Goal: Find specific page/section: Find specific page/section

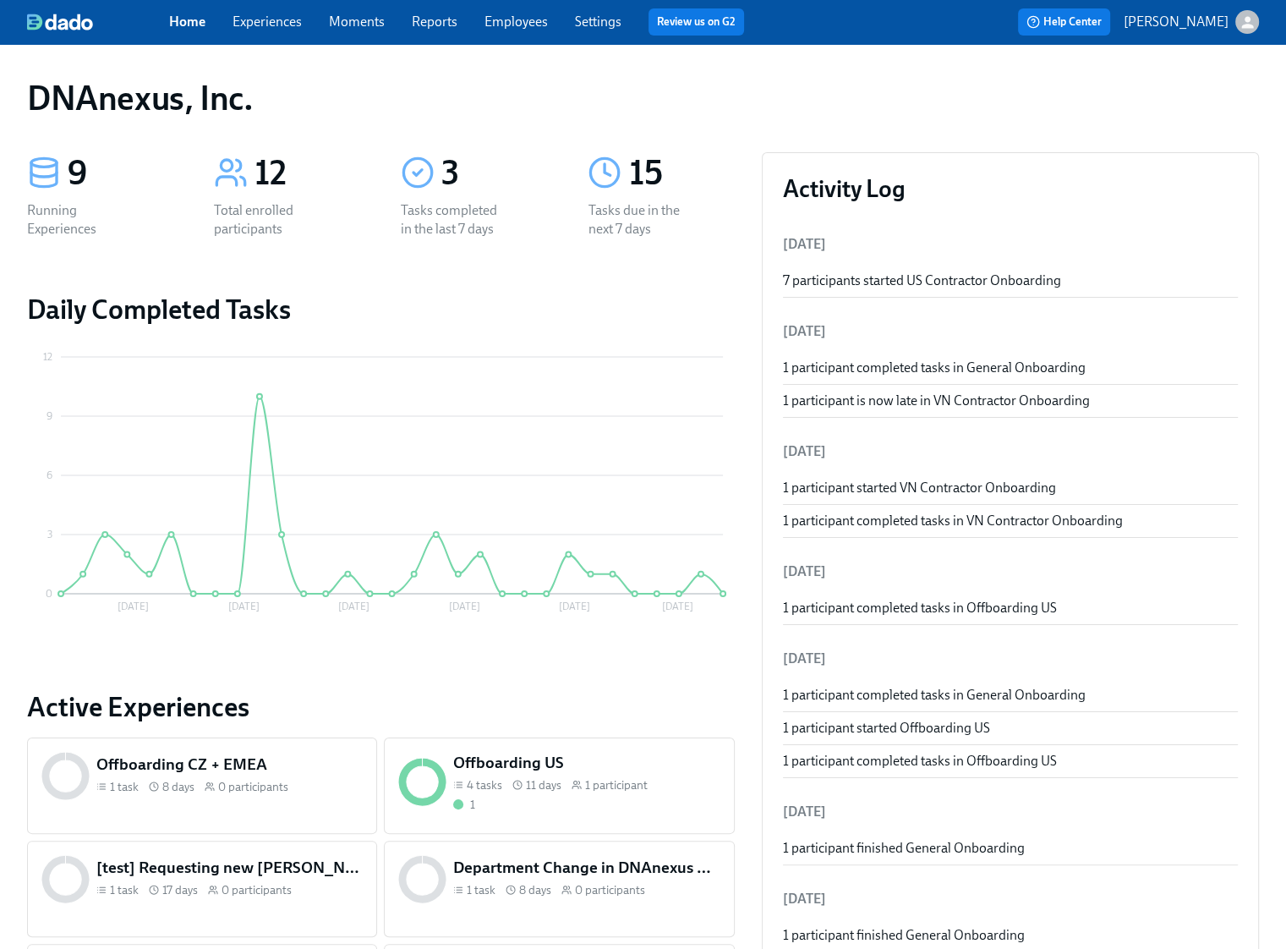
click at [276, 25] on link "Experiences" at bounding box center [267, 22] width 69 height 16
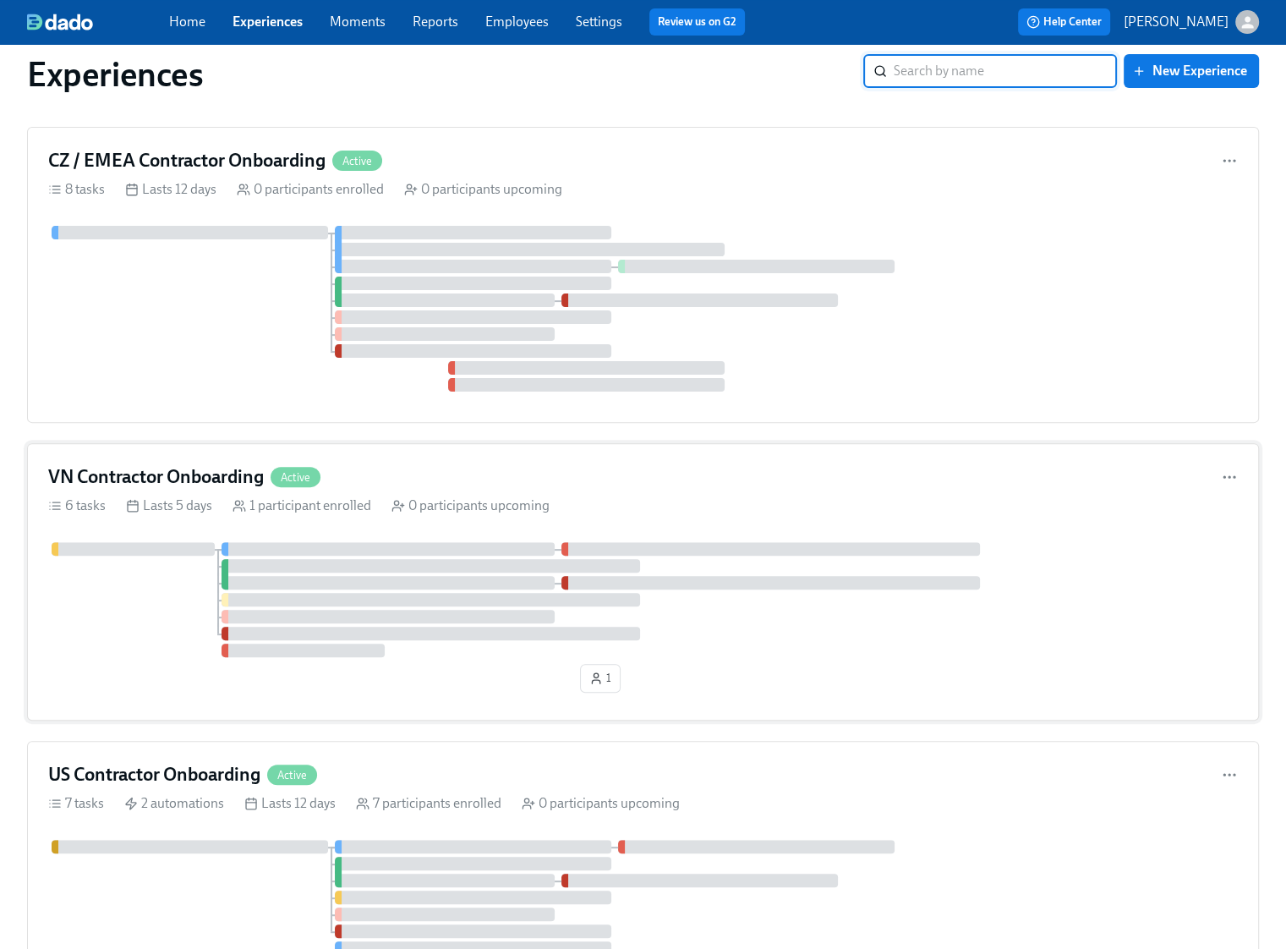
scroll to position [680, 0]
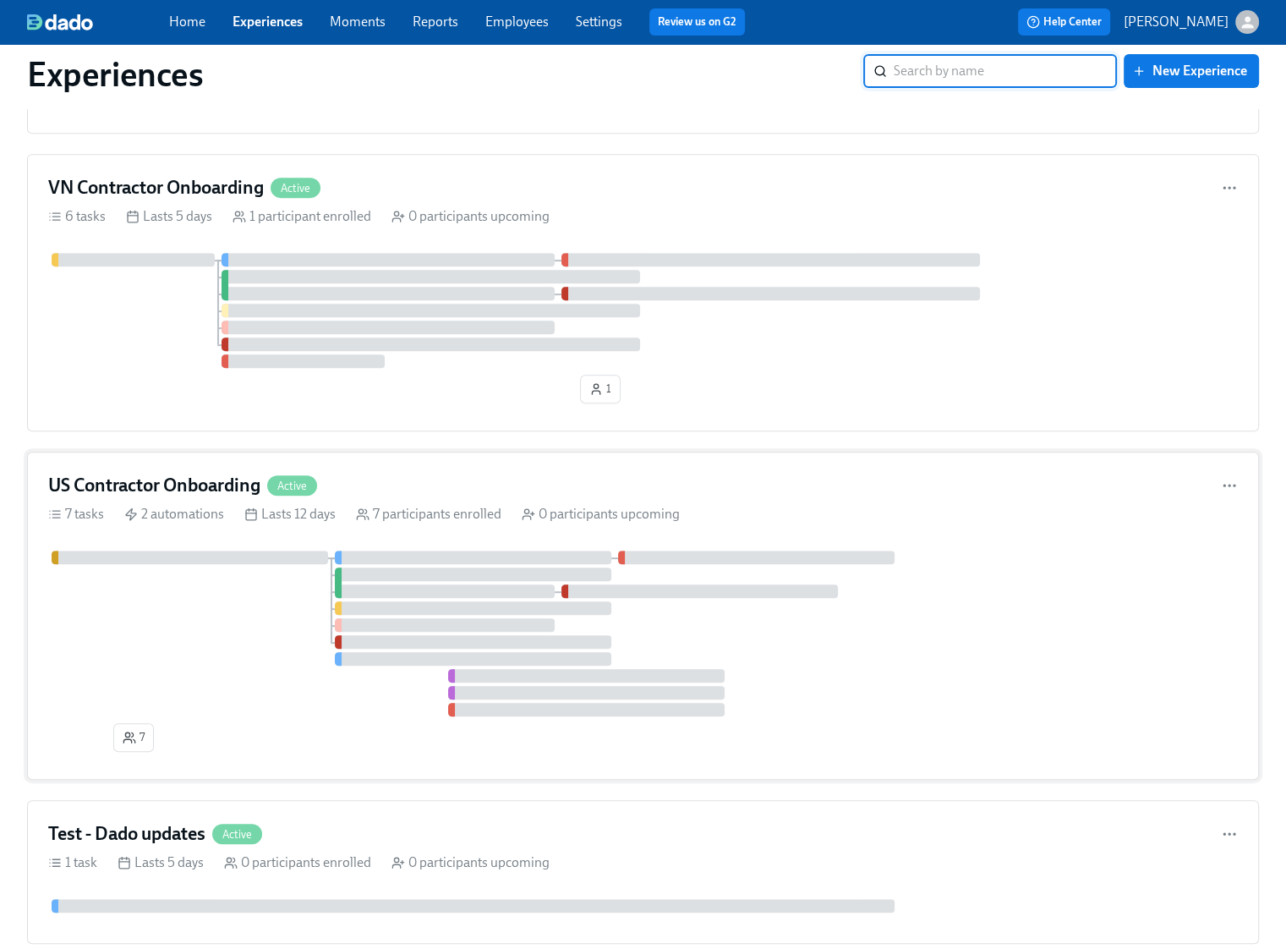
click at [831, 657] on div at bounding box center [643, 633] width 1190 height 166
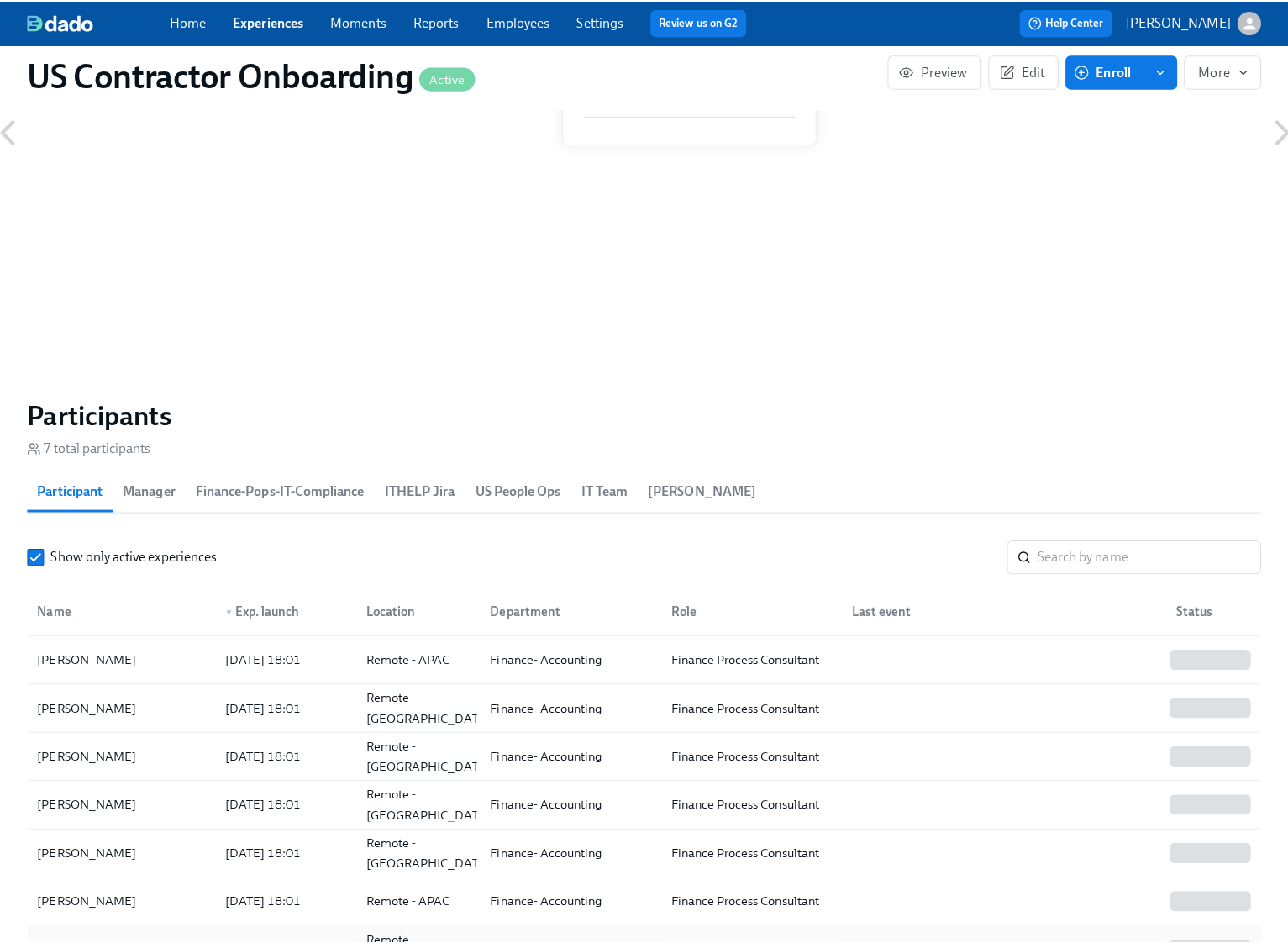
scroll to position [1514, 0]
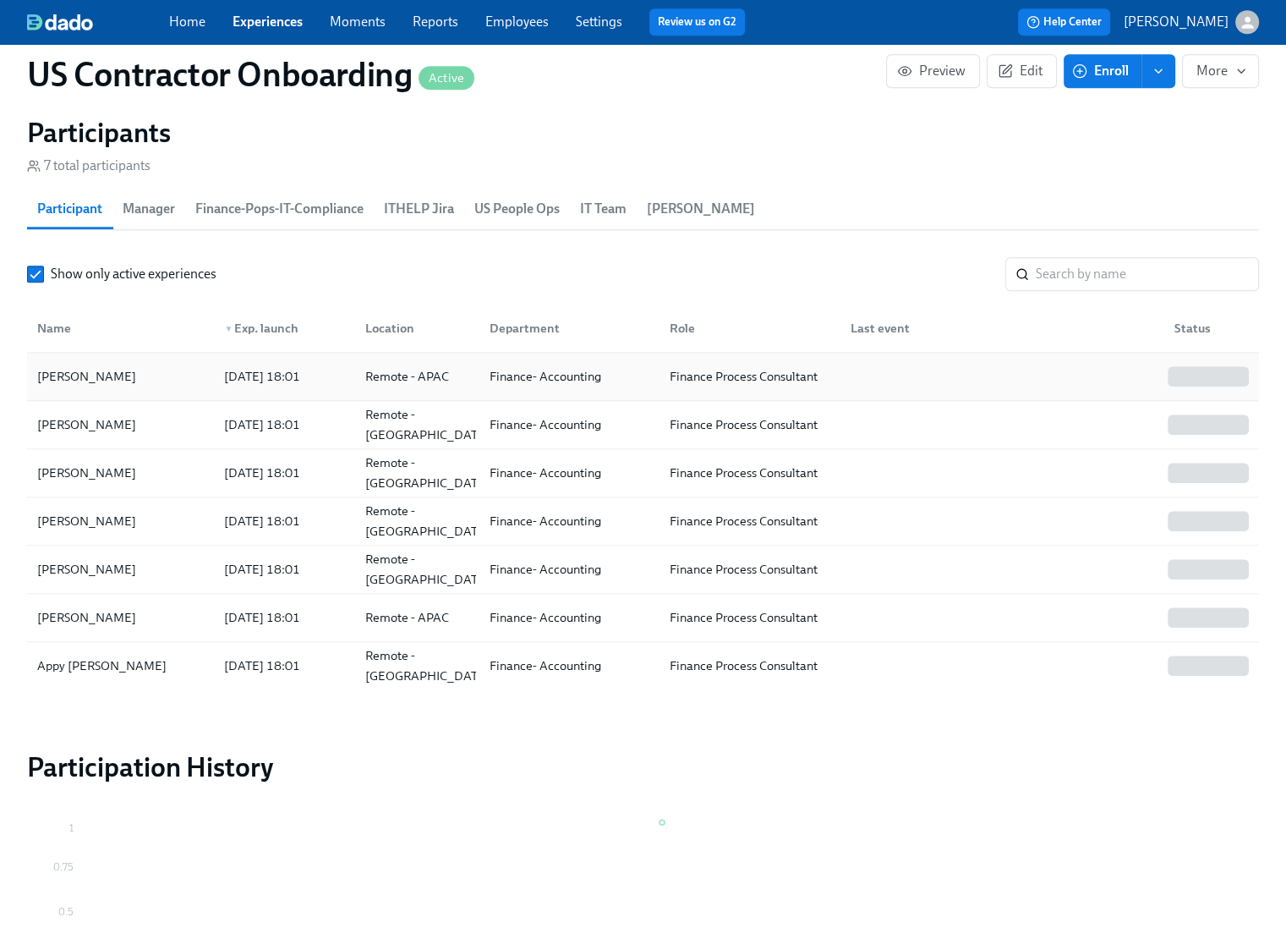
click at [103, 375] on div "[PERSON_NAME]" at bounding box center [86, 376] width 112 height 20
click at [68, 424] on div "[PERSON_NAME]" at bounding box center [86, 424] width 112 height 20
click at [87, 466] on div "[PERSON_NAME]" at bounding box center [86, 472] width 112 height 20
click at [118, 528] on div "[PERSON_NAME]" at bounding box center [86, 521] width 112 height 20
click at [80, 375] on div "[PERSON_NAME]" at bounding box center [86, 376] width 112 height 20
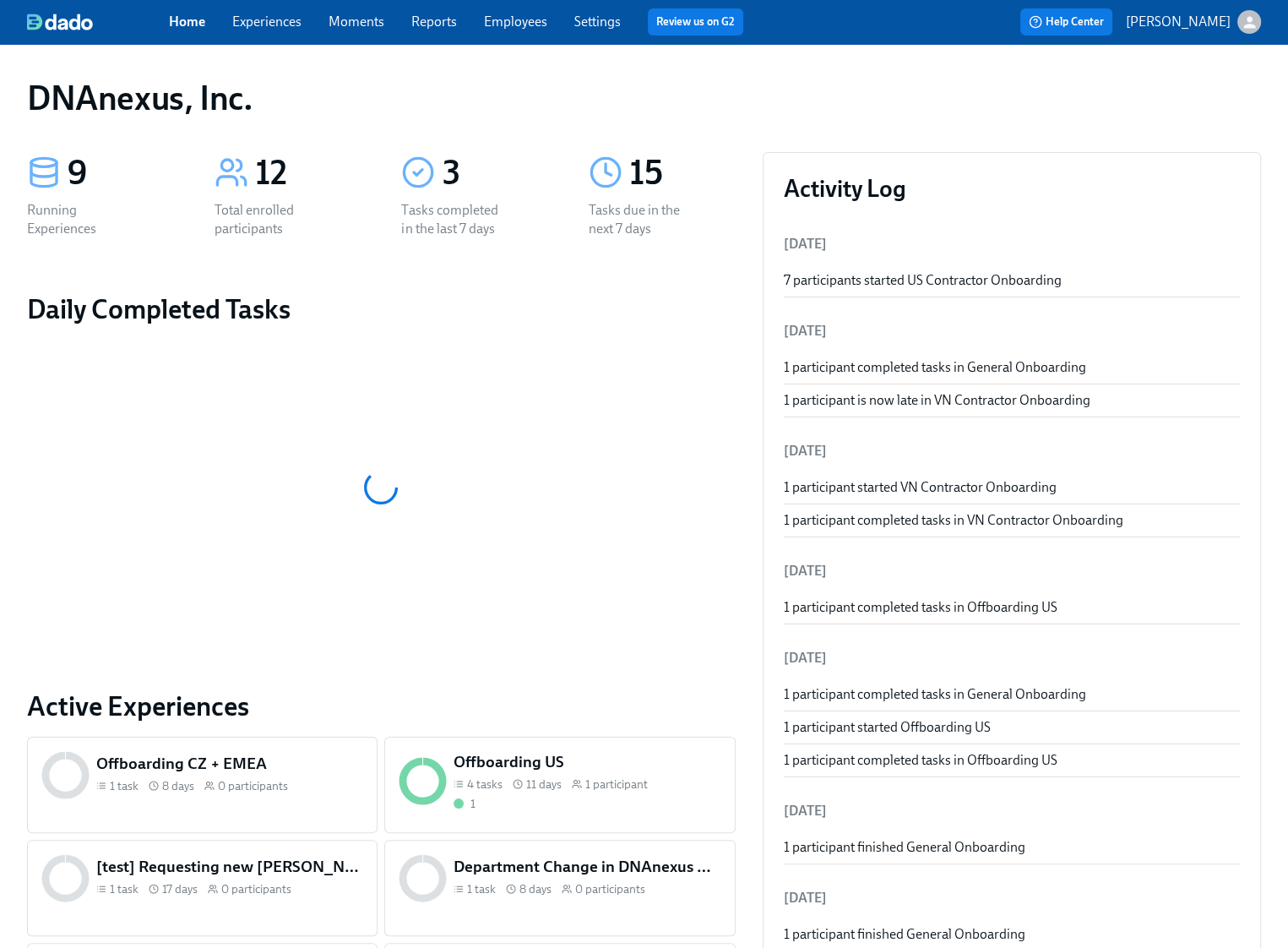
click at [271, 23] on link "Experiences" at bounding box center [267, 22] width 69 height 16
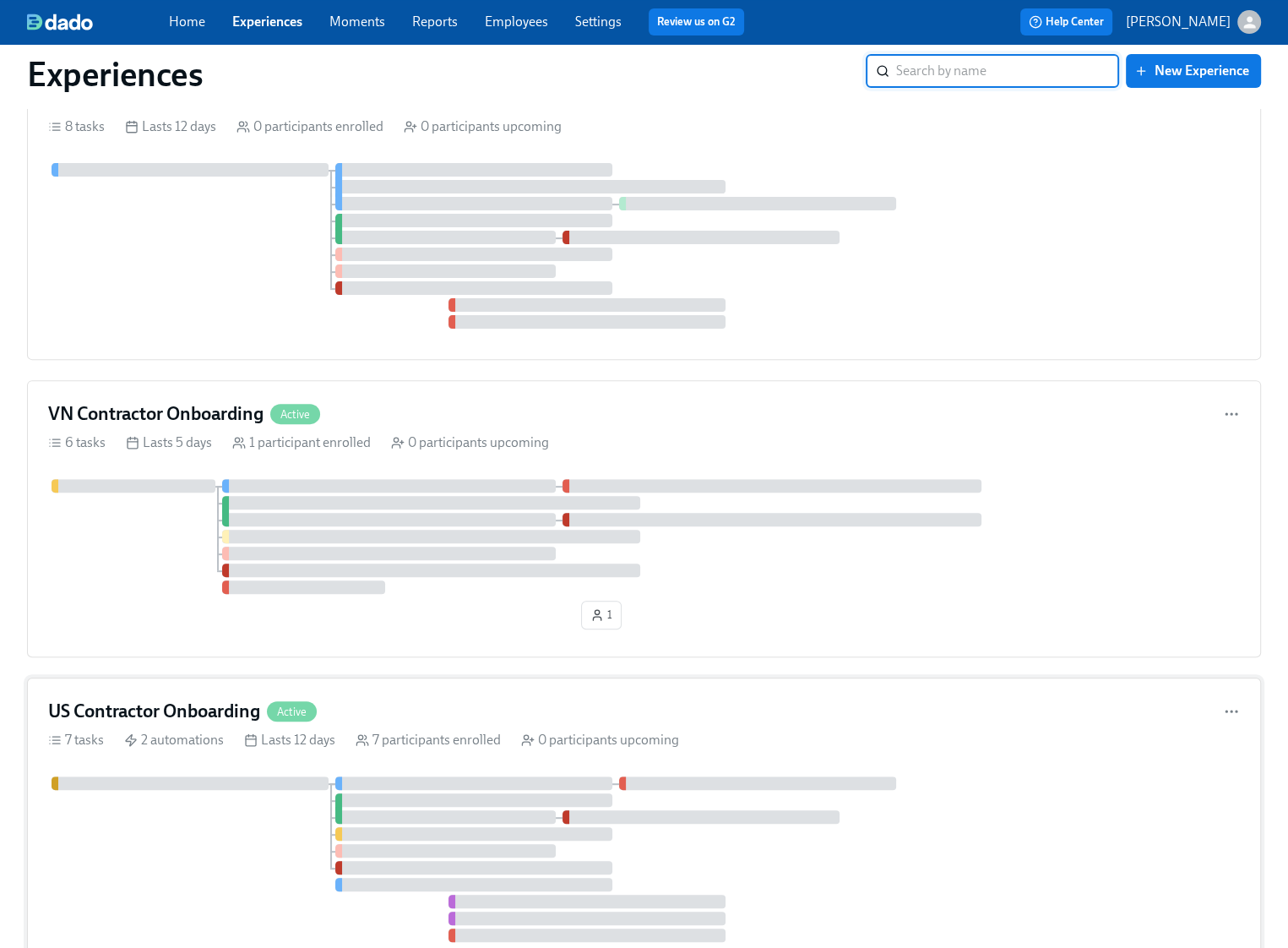
scroll to position [882, 0]
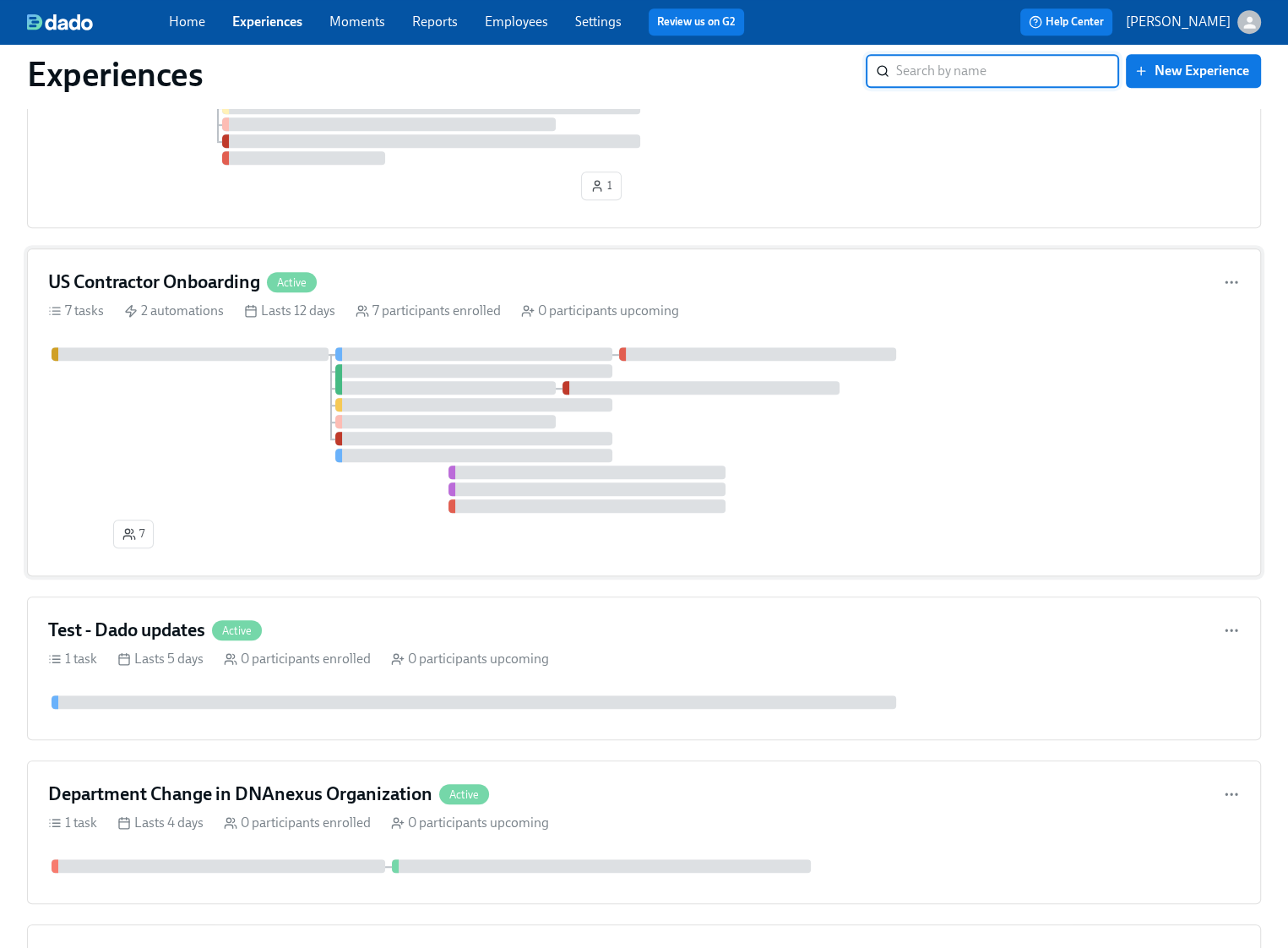
click at [235, 469] on div at bounding box center [644, 431] width 1192 height 166
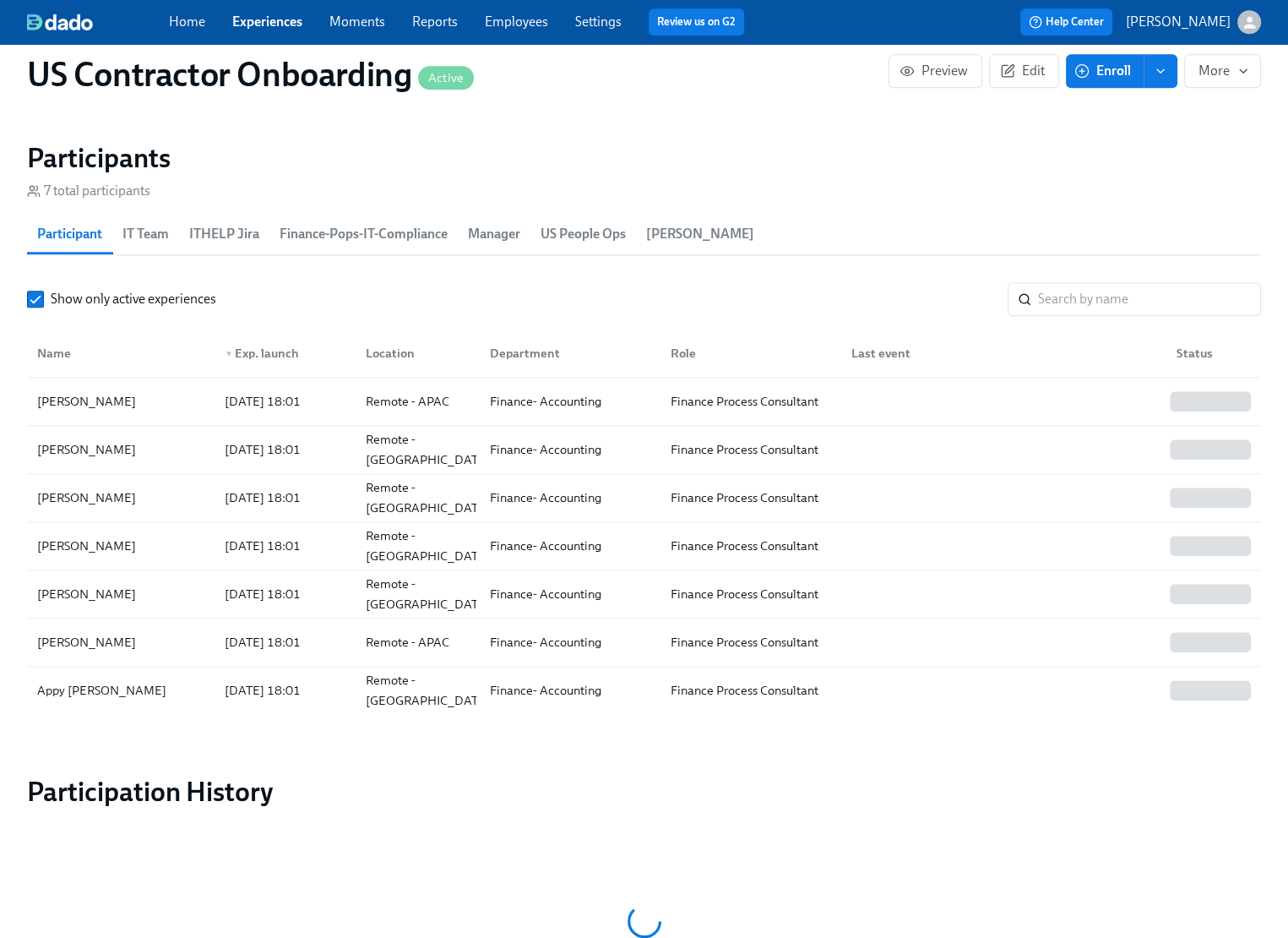
scroll to position [1500, 0]
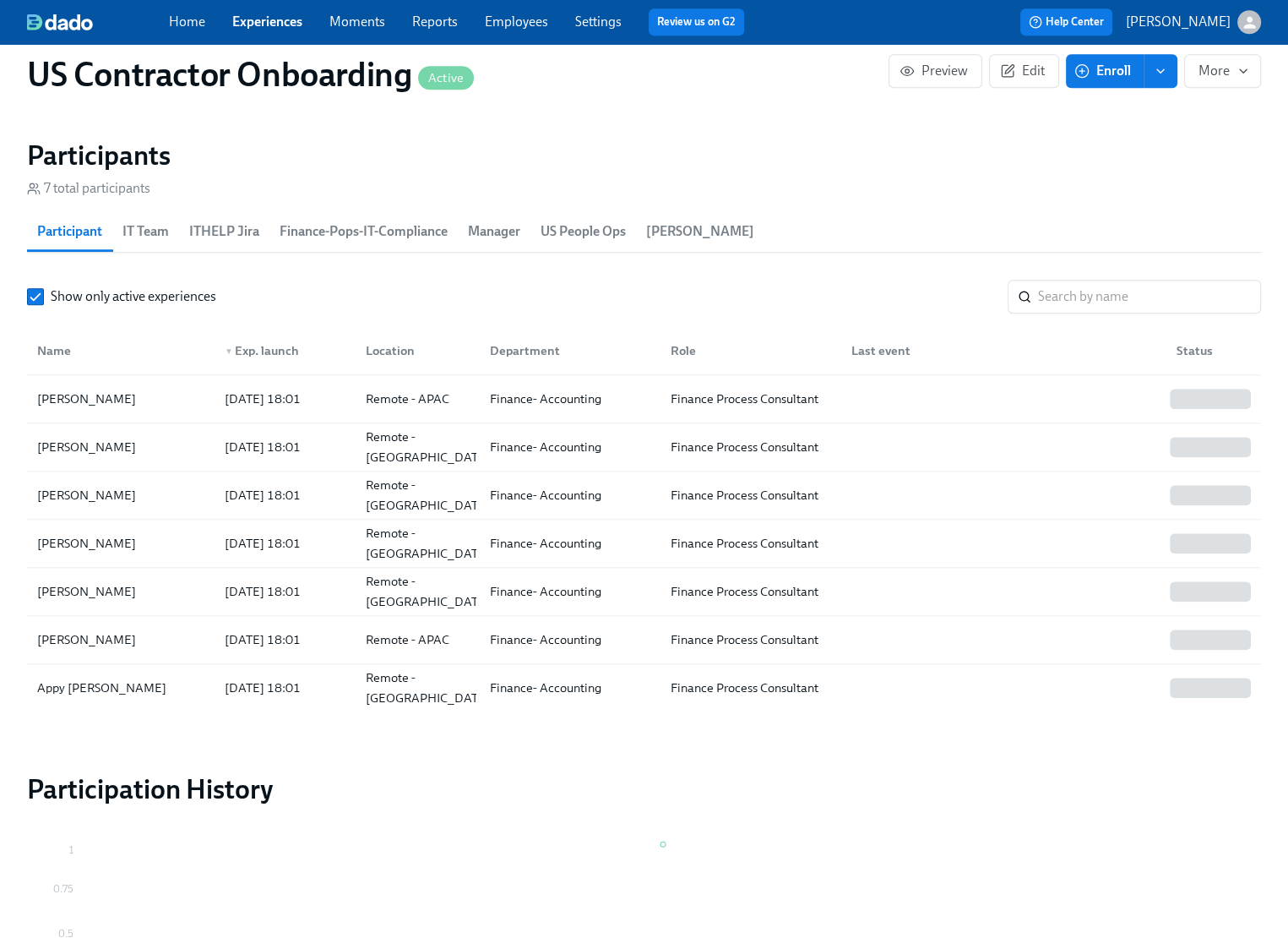
click at [186, 330] on div "Name ▼ Exp. launch Location Department Role Last event Status" at bounding box center [644, 347] width 1234 height 55
drag, startPoint x: 133, startPoint y: 398, endPoint x: 37, endPoint y: 399, distance: 96.0
click at [37, 399] on div "[PERSON_NAME]" at bounding box center [120, 399] width 181 height 34
drag, startPoint x: 141, startPoint y: 634, endPoint x: 39, endPoint y: 632, distance: 102.0
click at [39, 632] on div "[PERSON_NAME]" at bounding box center [120, 639] width 181 height 34
